Goal: Share content: Share content

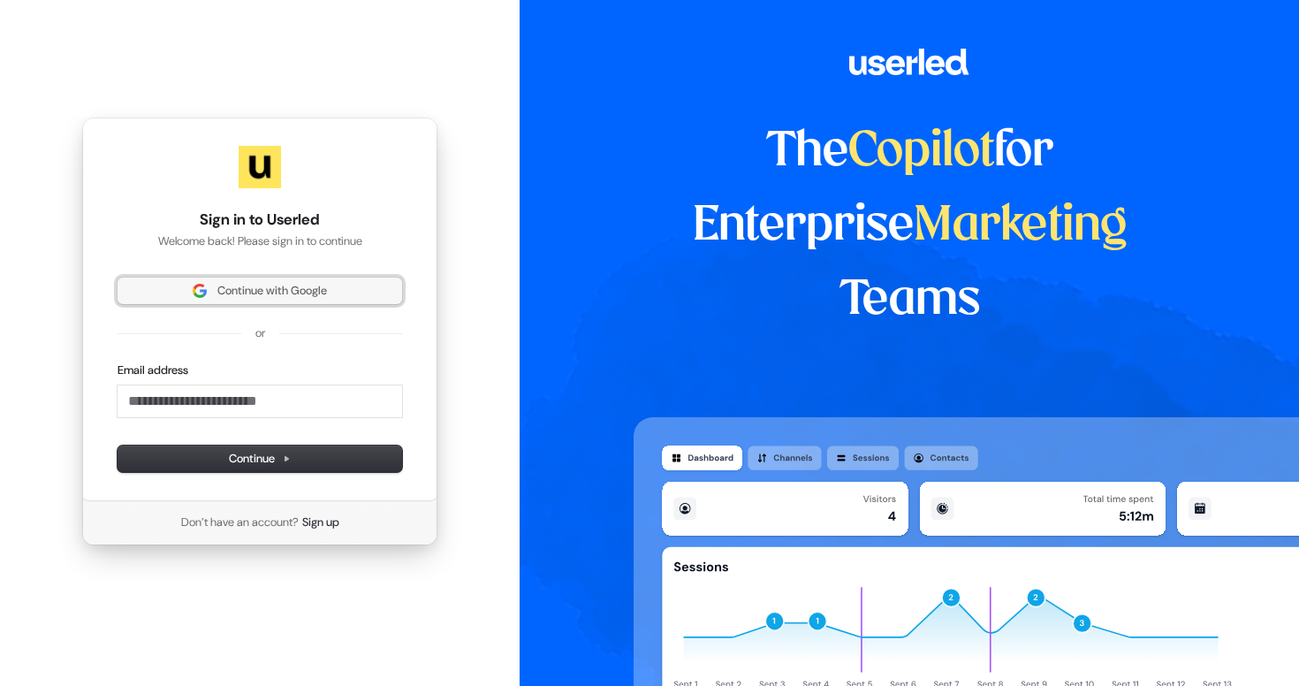
click at [268, 281] on button "Continue with Google" at bounding box center [260, 290] width 285 height 27
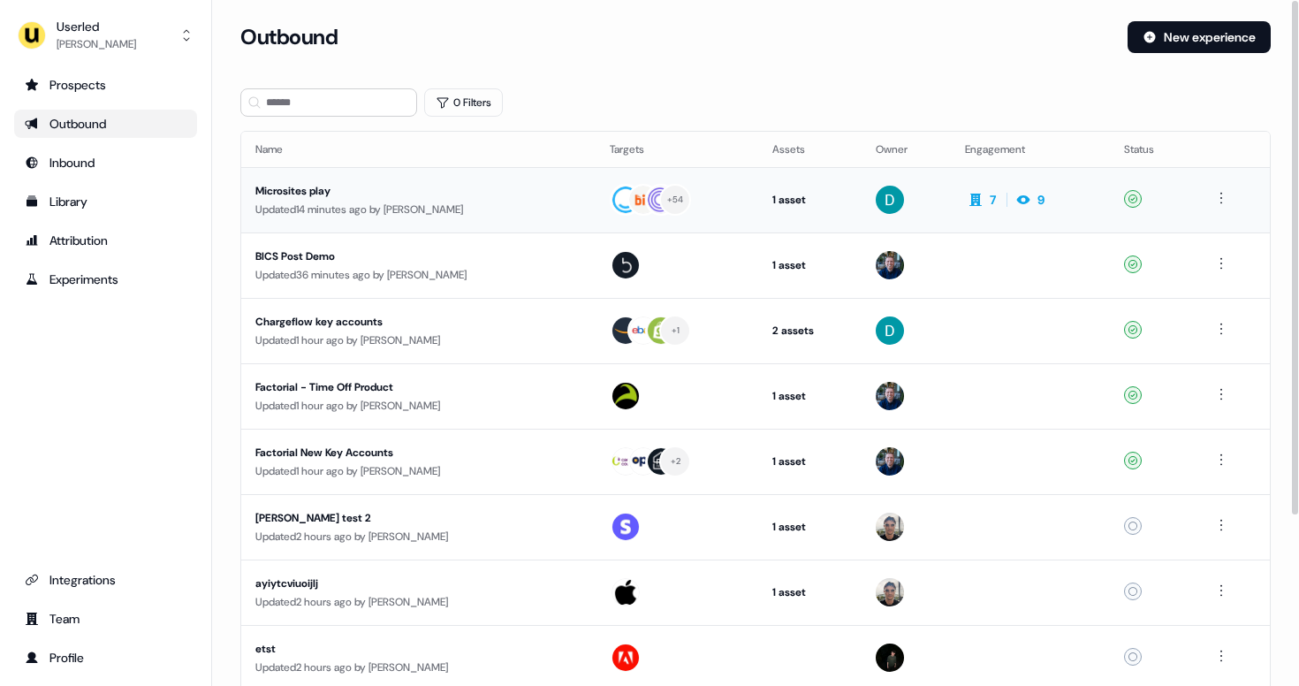
click at [390, 201] on div "Updated 14 minutes ago by [PERSON_NAME]" at bounding box center [418, 210] width 326 height 18
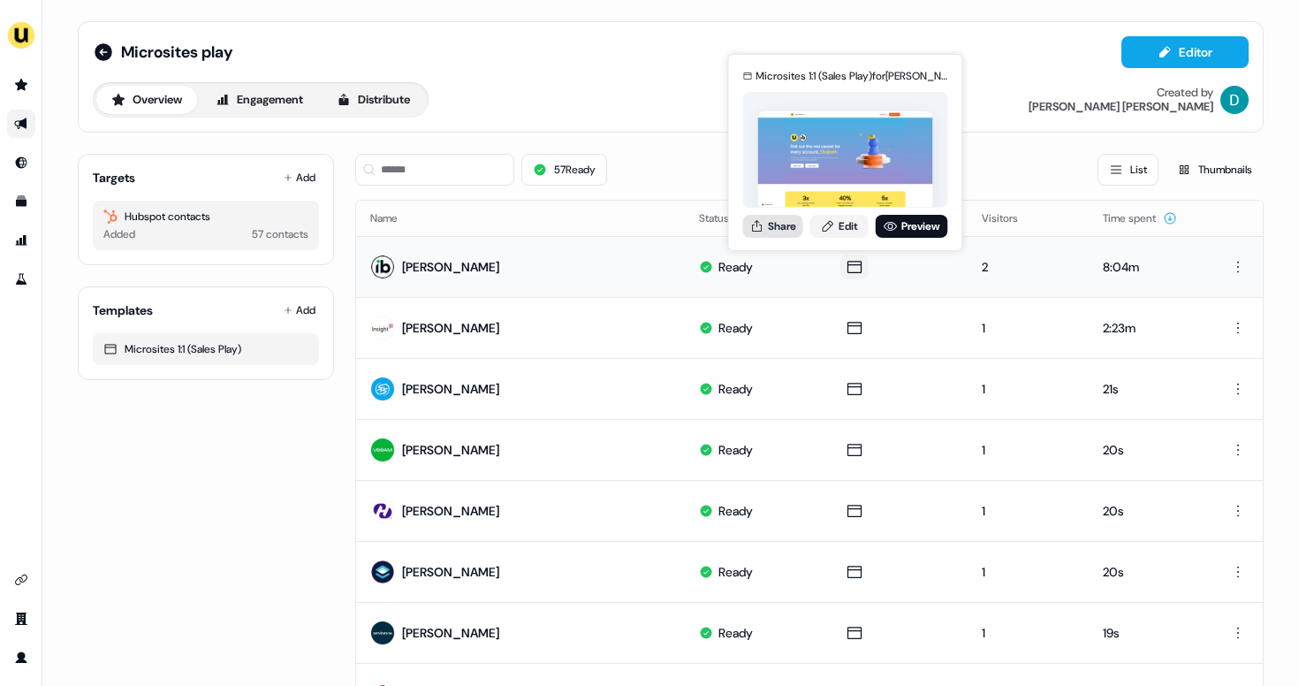
click at [796, 230] on button "Share" at bounding box center [773, 226] width 60 height 23
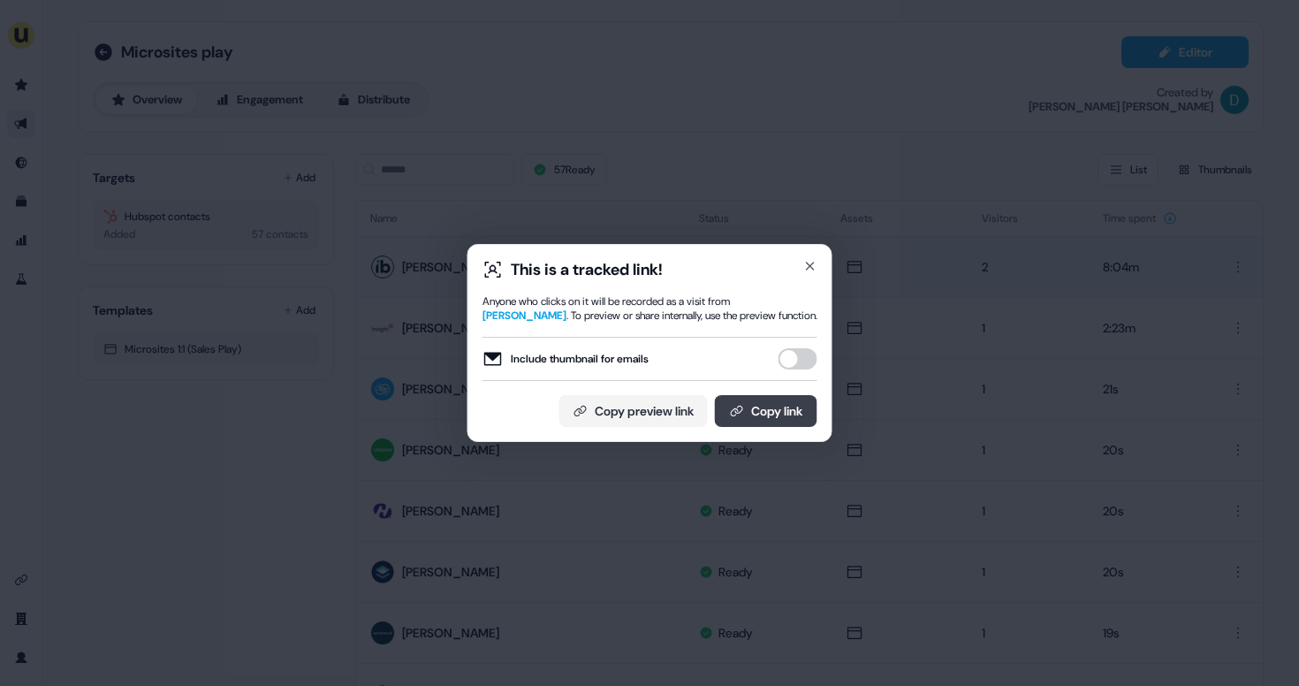
click at [762, 401] on button "Copy link" at bounding box center [766, 411] width 103 height 32
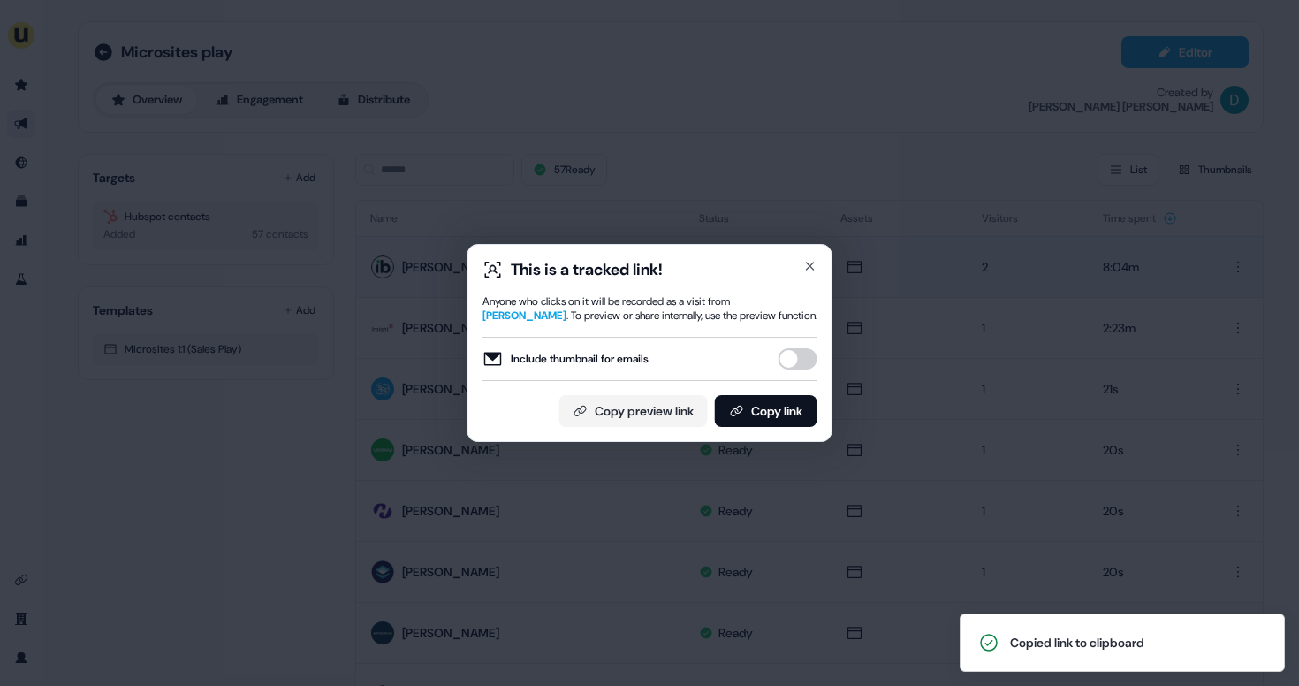
click at [586, 62] on div "This is a tracked link! Anyone who clicks on it will be recorded as a visit fro…" at bounding box center [649, 343] width 1299 height 686
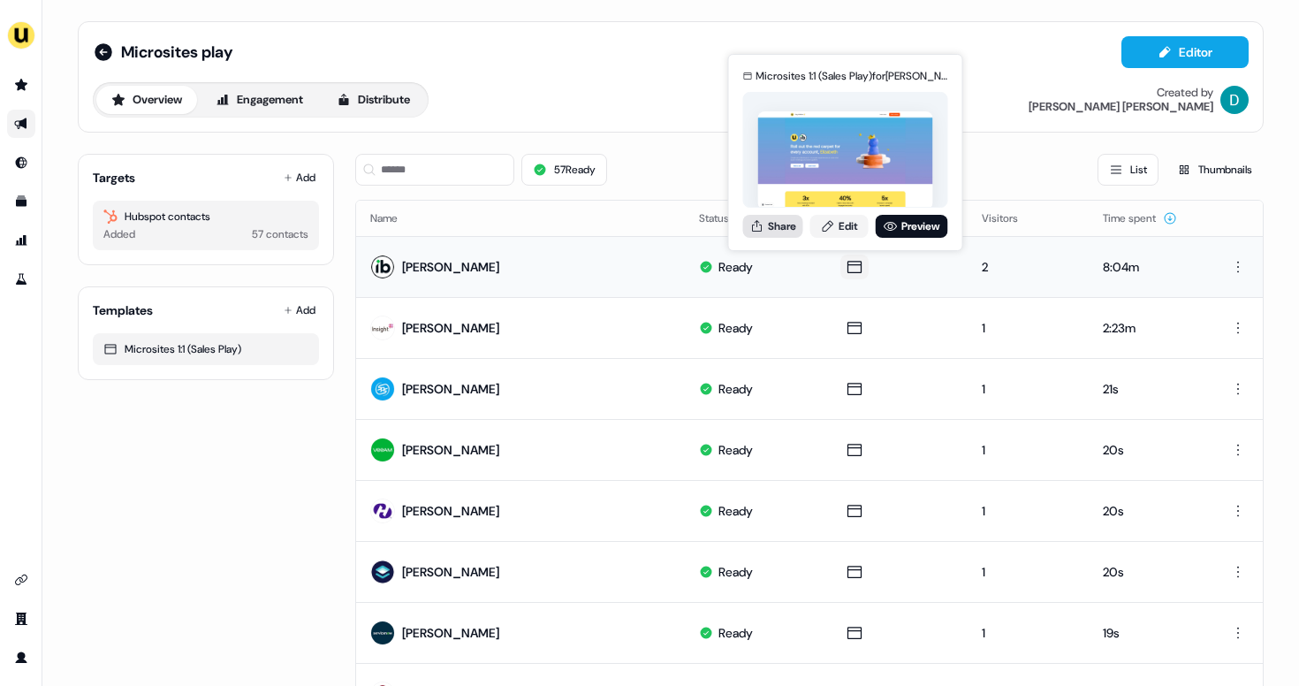
click at [791, 225] on button "Share" at bounding box center [773, 226] width 60 height 23
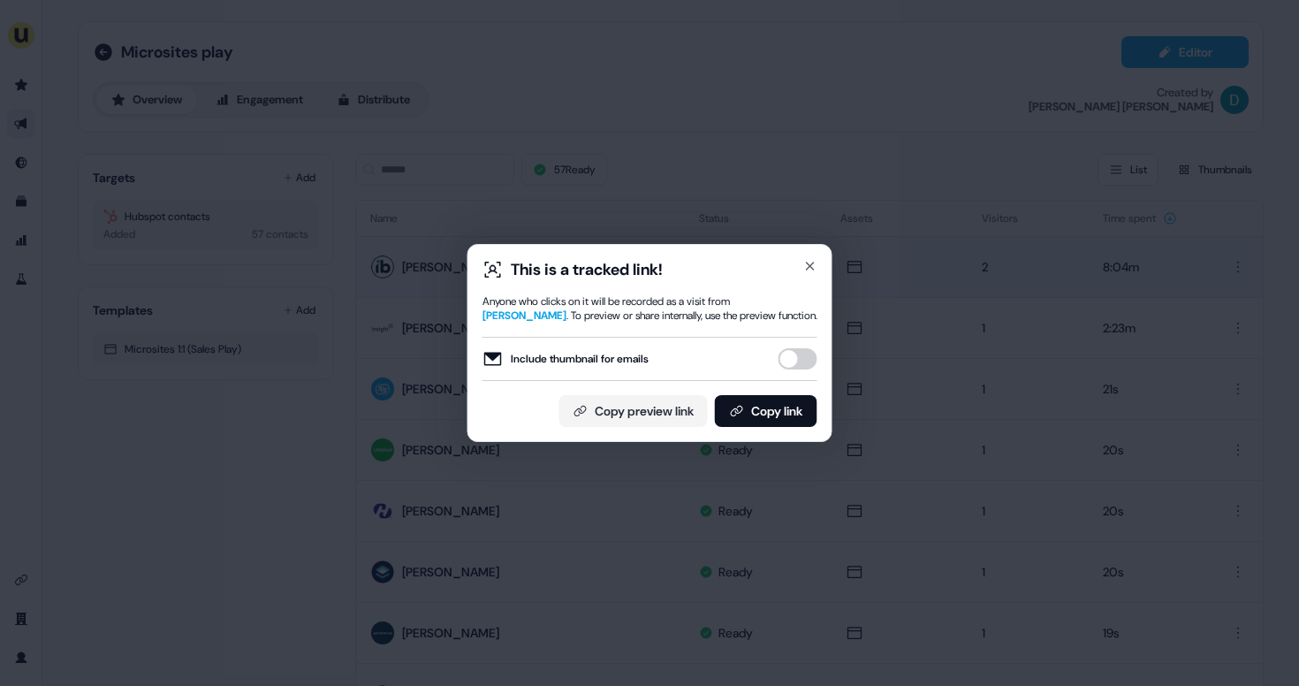
click at [790, 359] on button "Include thumbnail for emails" at bounding box center [798, 358] width 39 height 21
click at [768, 408] on button "Copy link" at bounding box center [766, 411] width 103 height 32
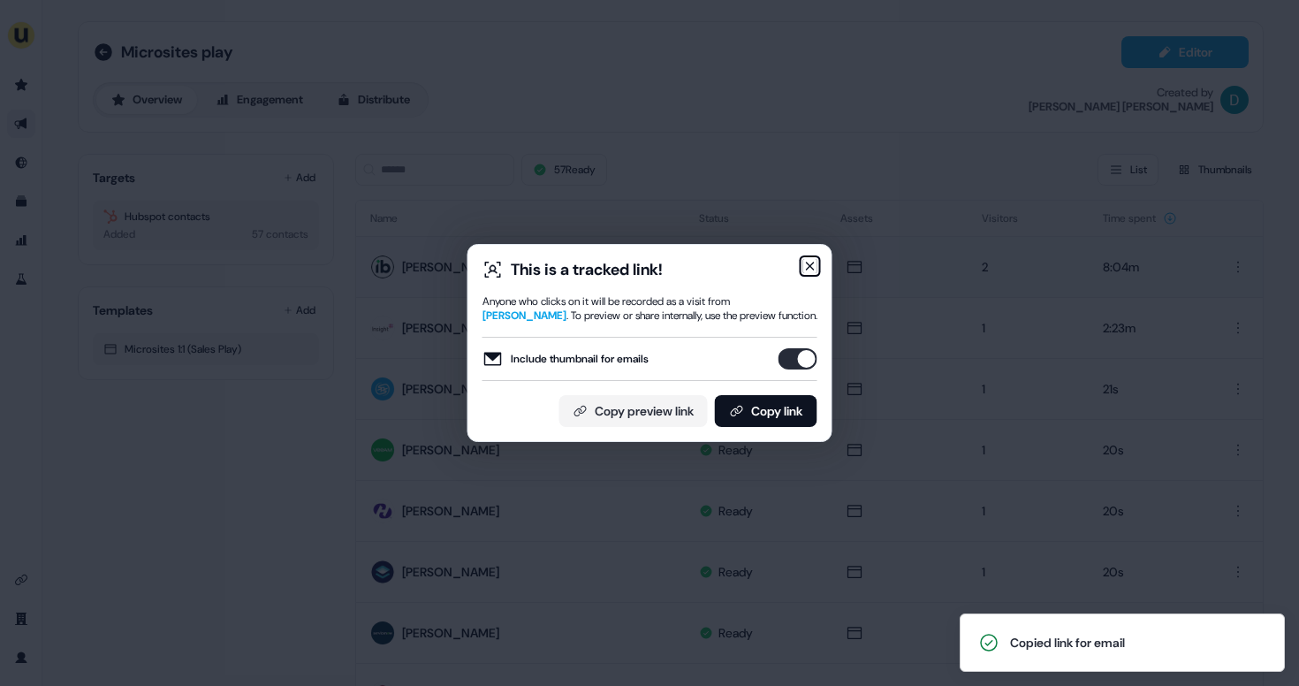
click at [814, 270] on icon "button" at bounding box center [810, 266] width 14 height 14
